Goal: Task Accomplishment & Management: Complete application form

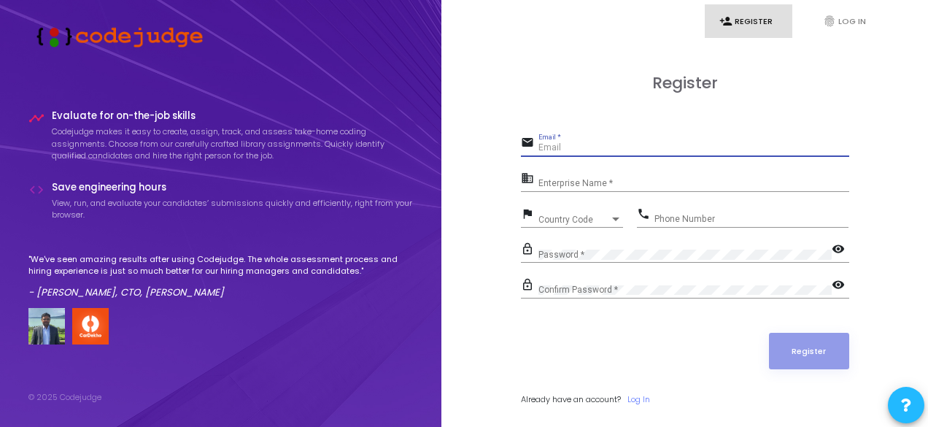
click at [594, 152] on input "Email *" at bounding box center [693, 148] width 311 height 10
type input "[EMAIL_ADDRESS][DOMAIN_NAME]"
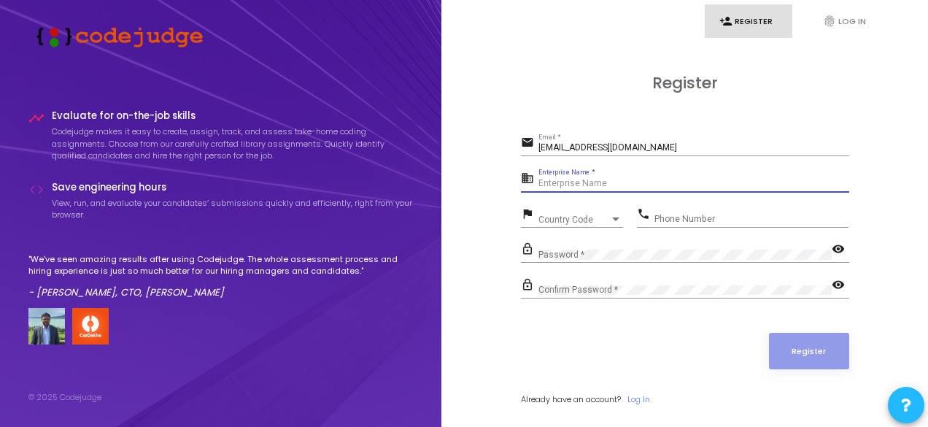
click at [648, 181] on input "Enterprise Name *" at bounding box center [693, 184] width 311 height 10
type input "[PERSON_NAME]"
click at [553, 220] on span "Country Code" at bounding box center [564, 218] width 52 height 9
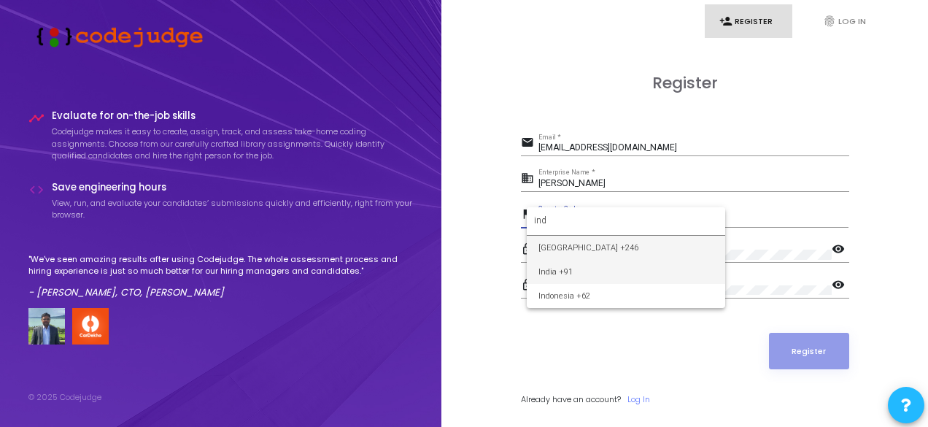
type input "ind"
click at [572, 261] on span "India +91" at bounding box center [625, 272] width 175 height 24
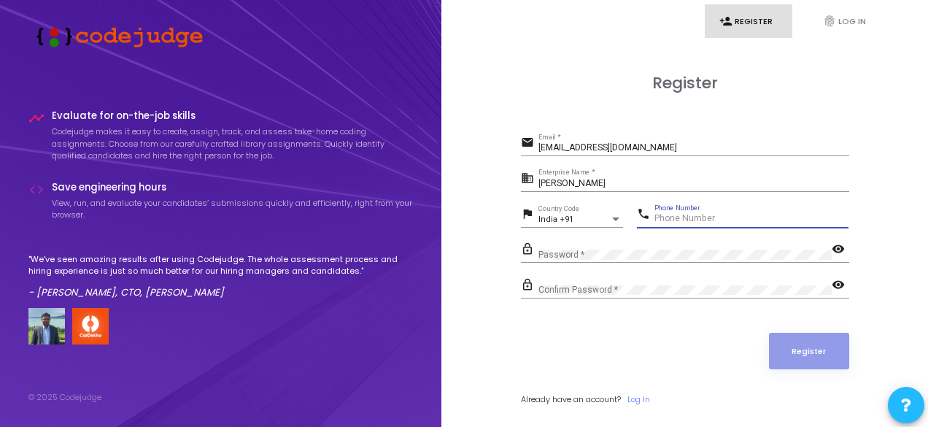
click at [672, 219] on input "Phone Number" at bounding box center [751, 219] width 194 height 10
type input "6386060395"
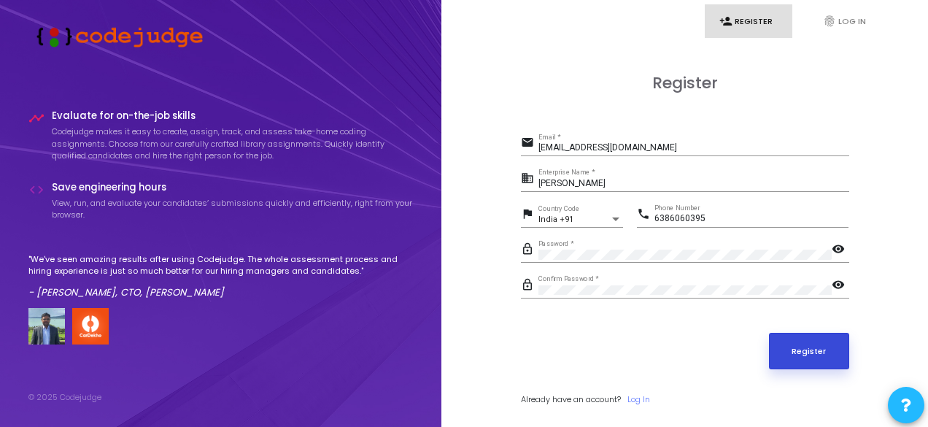
click at [796, 346] on button "Register" at bounding box center [809, 351] width 80 height 36
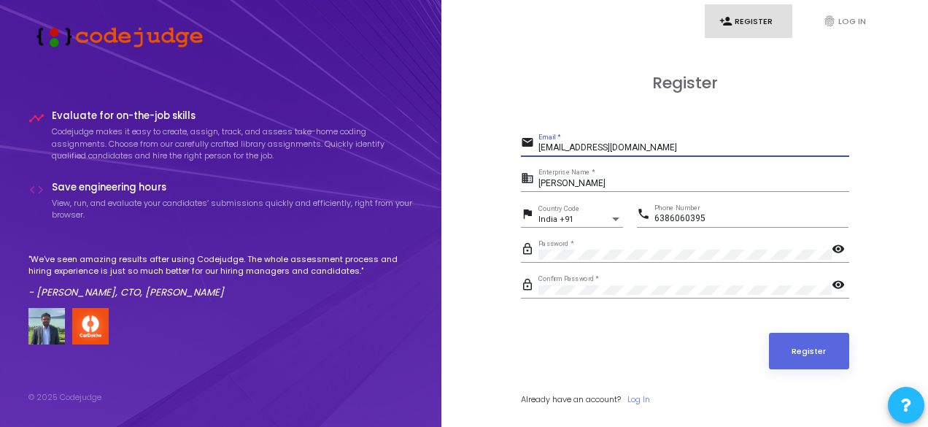
click at [675, 145] on input "[EMAIL_ADDRESS][DOMAIN_NAME]" at bounding box center [693, 148] width 311 height 10
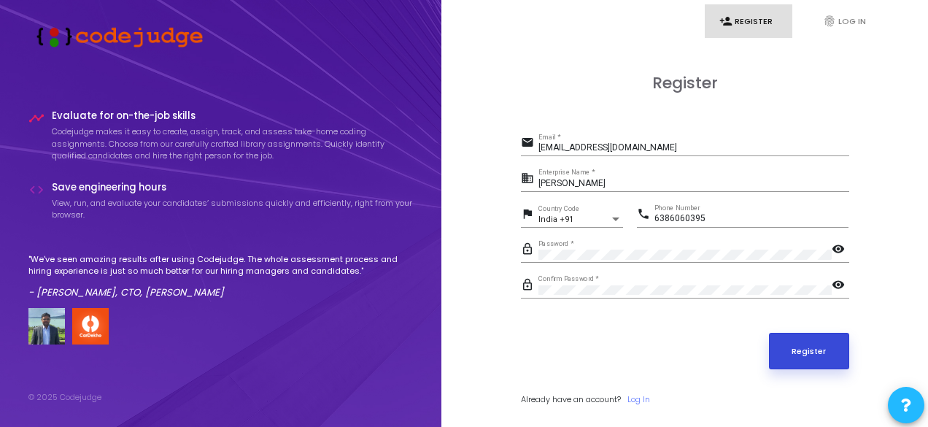
click at [805, 346] on button "Register" at bounding box center [809, 351] width 80 height 36
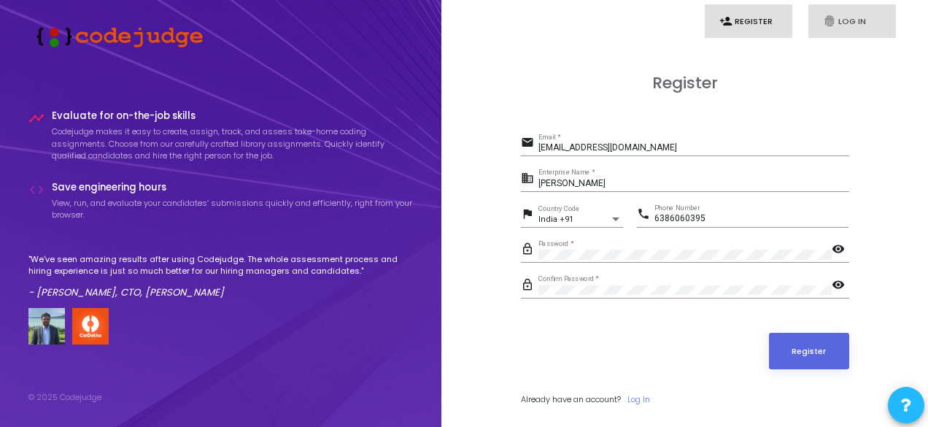
click at [856, 27] on link "fingerprint Log In" at bounding box center [852, 21] width 88 height 34
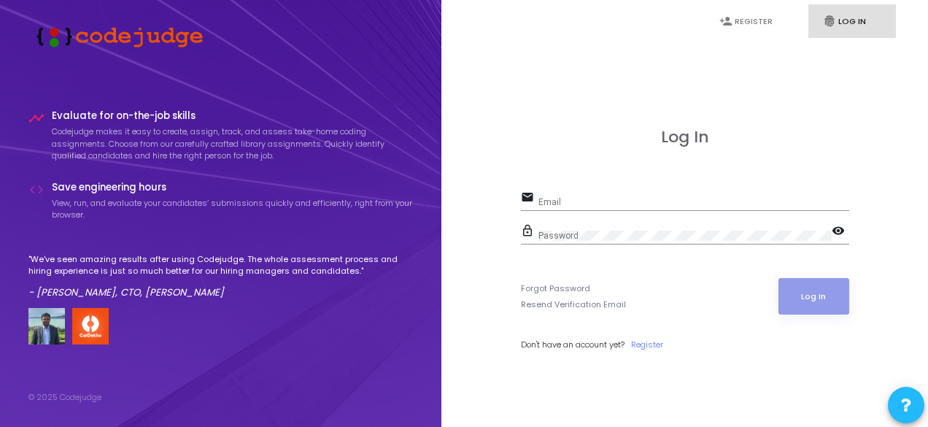
click at [730, 198] on input "Email" at bounding box center [693, 202] width 311 height 10
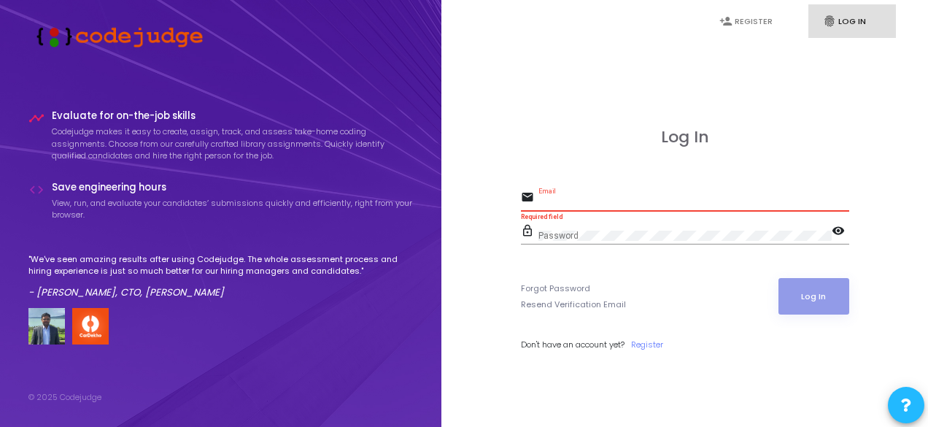
type input "[EMAIL_ADDRESS][DOMAIN_NAME]"
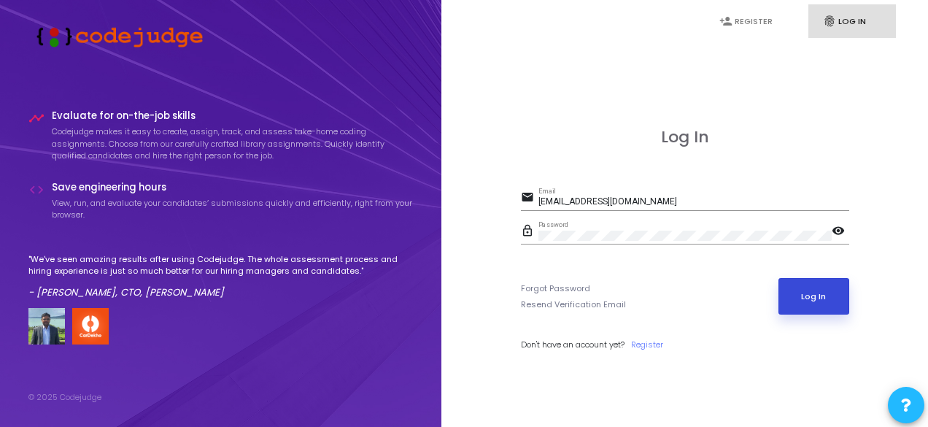
click at [839, 302] on button "Log In" at bounding box center [813, 296] width 71 height 36
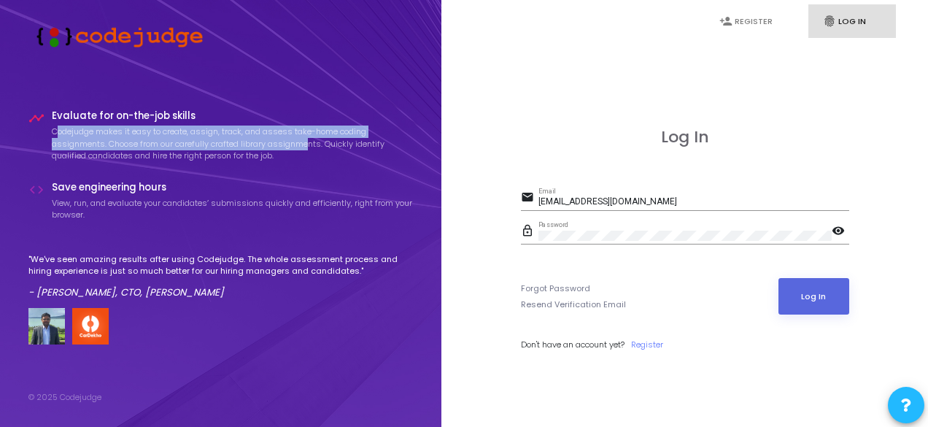
drag, startPoint x: 103, startPoint y: 131, endPoint x: 309, endPoint y: 141, distance: 206.6
click at [309, 141] on p "Codejudge makes it easy to create, assign, track, and assess take-home coding a…" at bounding box center [233, 143] width 362 height 36
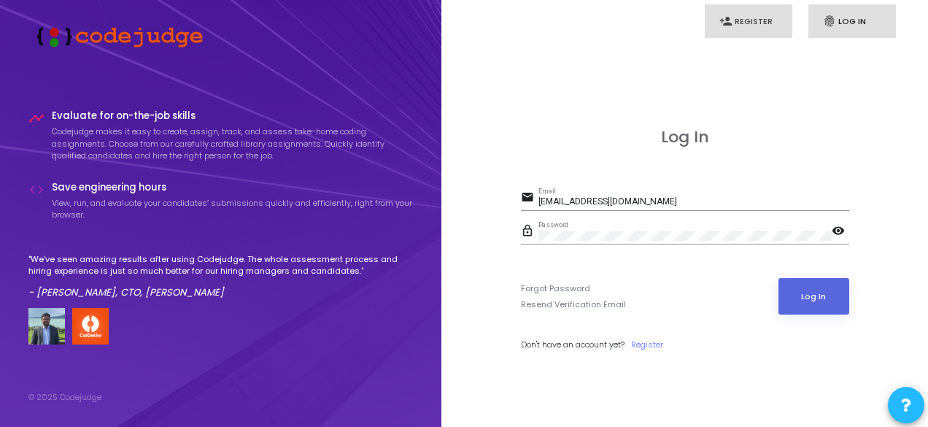
click at [753, 7] on link "person_add Register" at bounding box center [748, 21] width 88 height 34
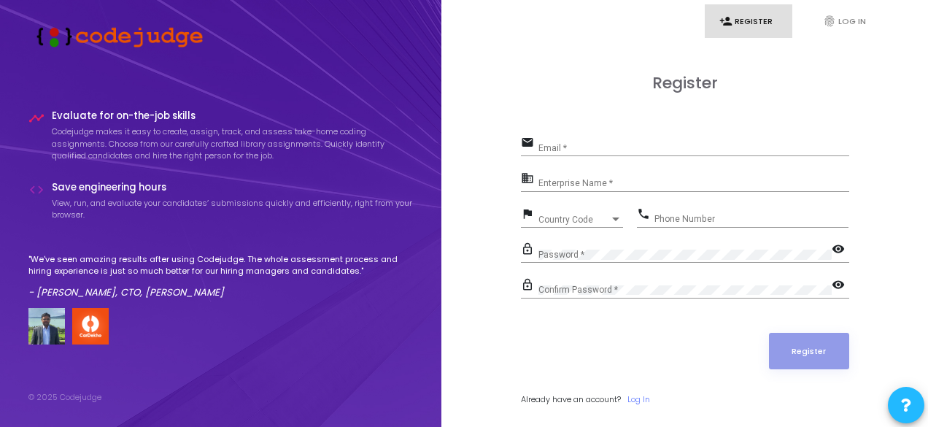
click at [583, 141] on div "Email *" at bounding box center [693, 144] width 311 height 23
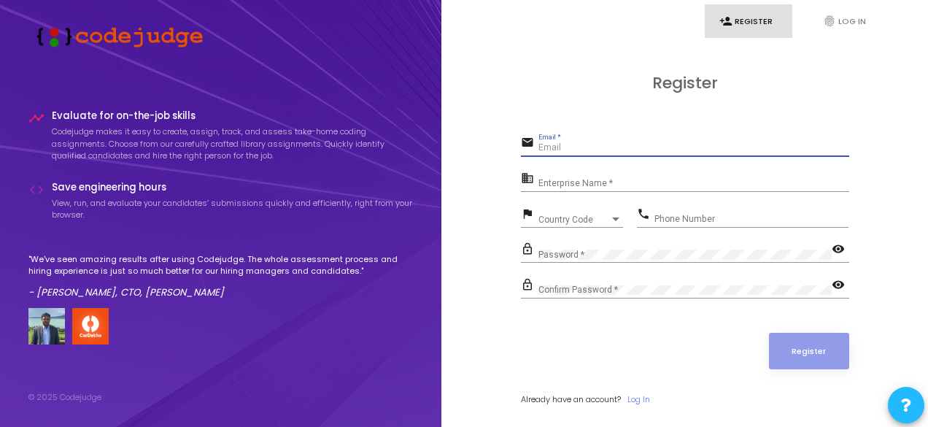
click at [586, 148] on input "Email *" at bounding box center [693, 148] width 311 height 10
type input "[EMAIL_ADDRESS][DOMAIN_NAME]"
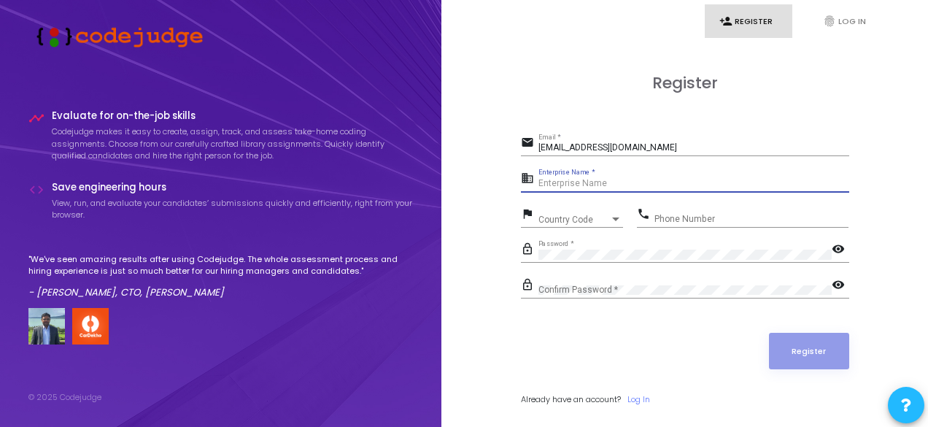
click at [599, 182] on input "Enterprise Name *" at bounding box center [693, 184] width 311 height 10
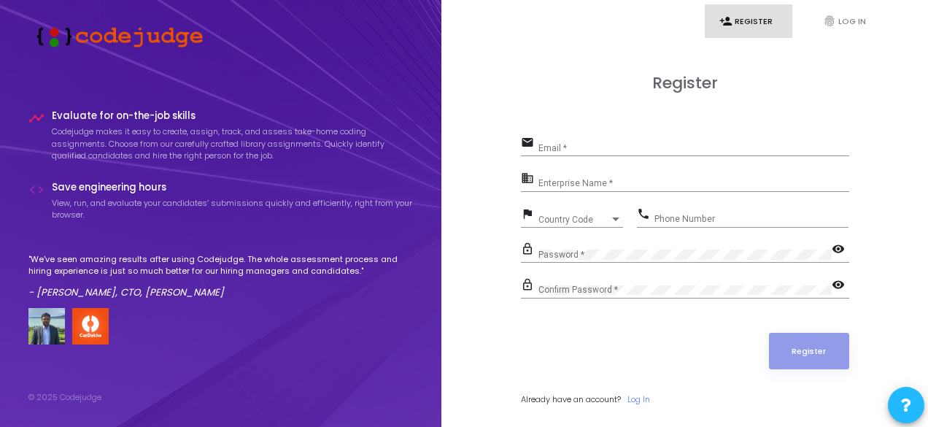
click at [602, 144] on input "Email *" at bounding box center [693, 148] width 311 height 10
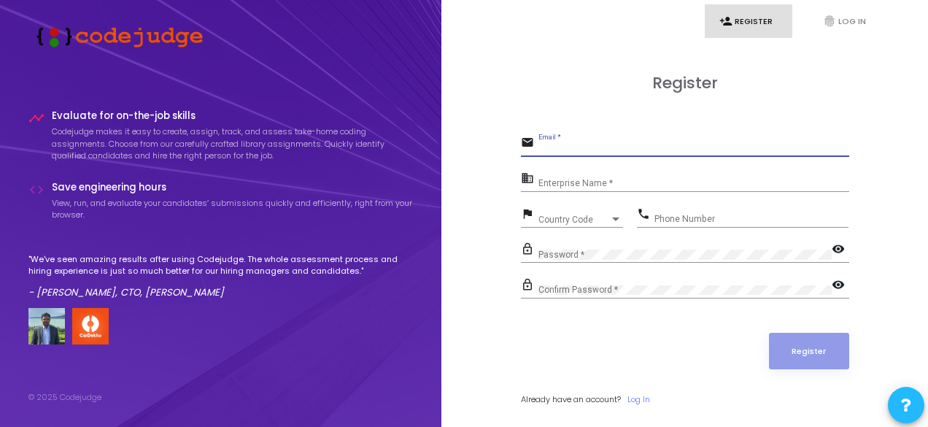
type input "[EMAIL_ADDRESS][DOMAIN_NAME]"
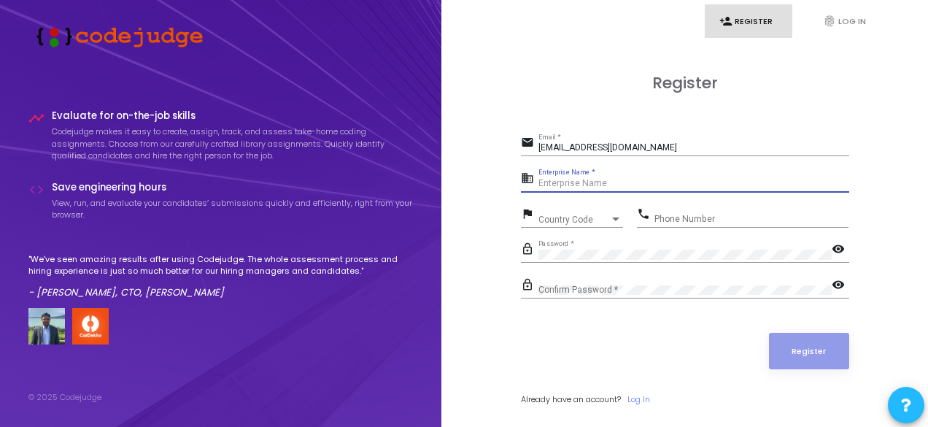
click at [617, 183] on input "Enterprise Name *" at bounding box center [693, 184] width 311 height 10
type input "[PERSON_NAME]"
click at [580, 220] on span "Country Code" at bounding box center [573, 219] width 71 height 9
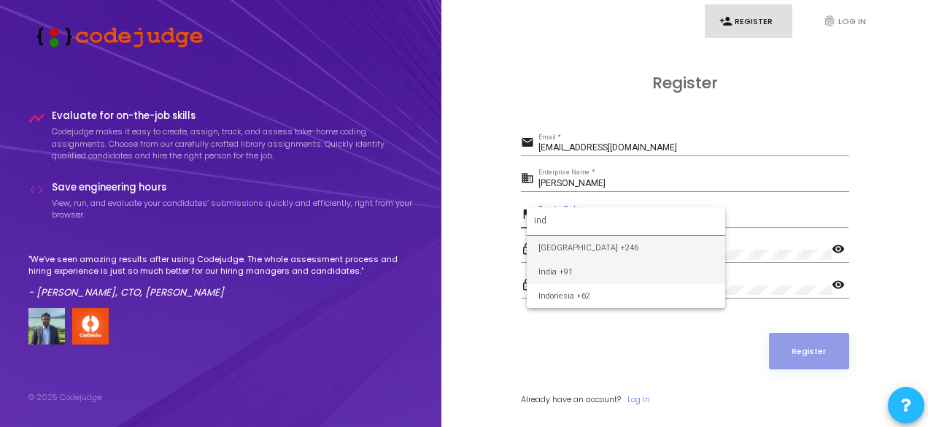
type input "ind"
click at [575, 268] on span "India +91" at bounding box center [625, 272] width 175 height 24
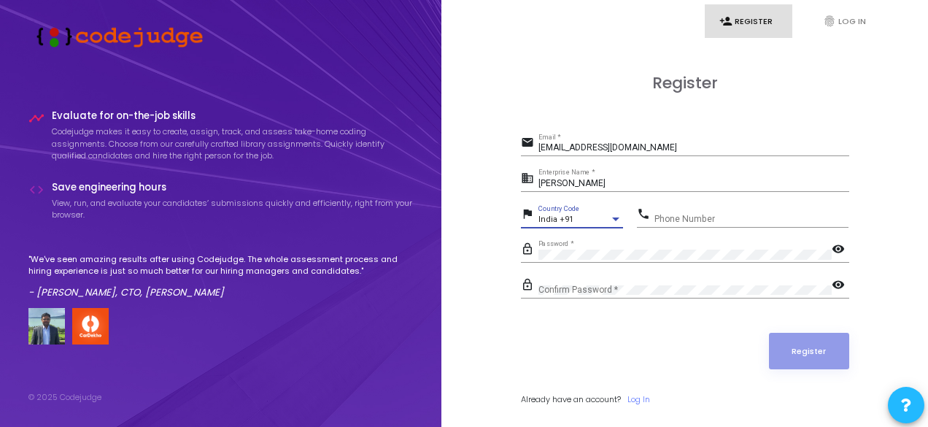
click at [679, 211] on div "Phone Number" at bounding box center [751, 215] width 194 height 23
type input "6386060395"
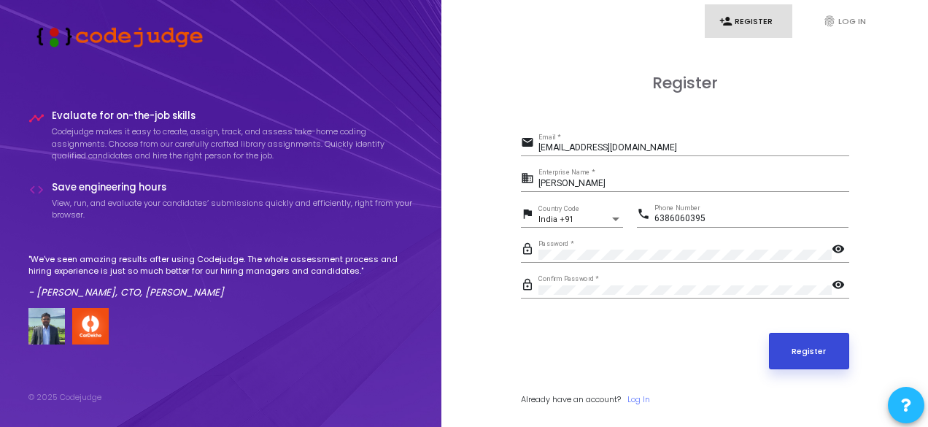
click at [827, 357] on button "Register" at bounding box center [809, 351] width 80 height 36
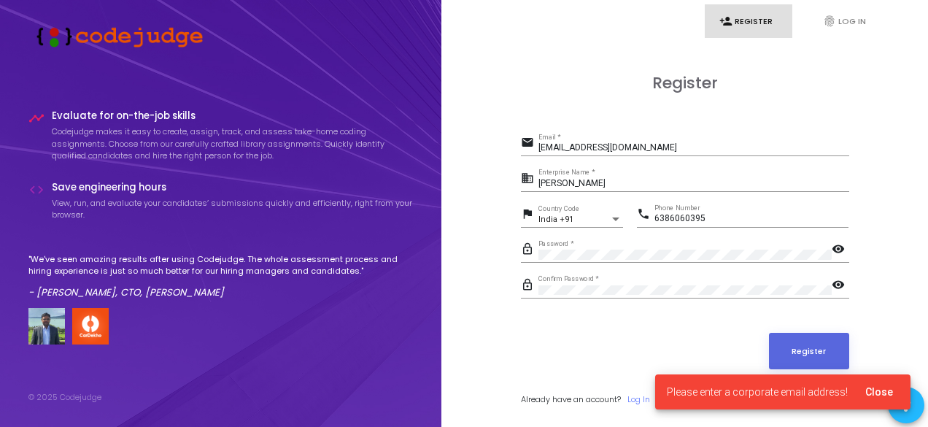
scroll to position [42, 0]
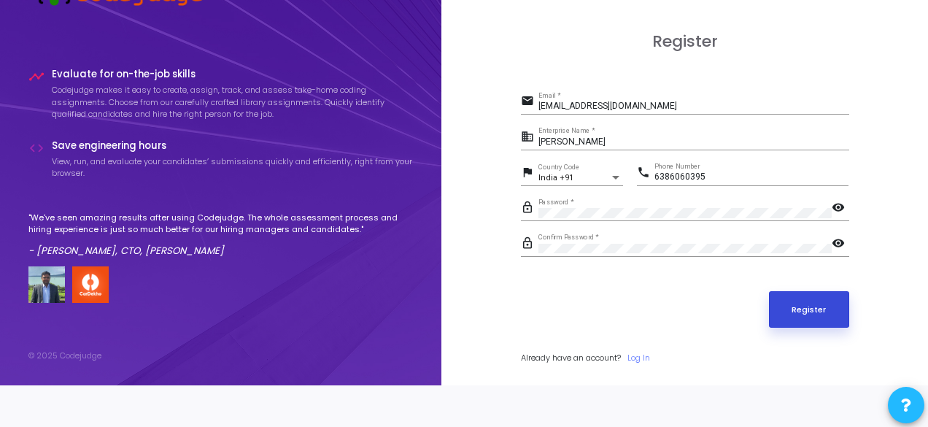
click at [801, 316] on button "Register" at bounding box center [809, 309] width 80 height 36
